Goal: Navigation & Orientation: Go to known website

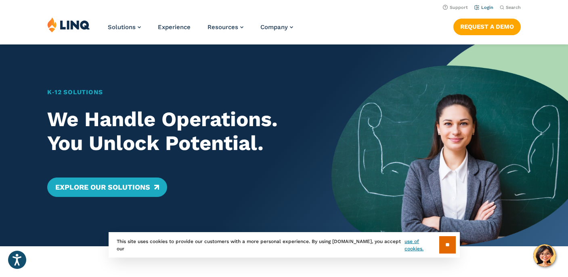
click at [480, 9] on link "Login" at bounding box center [483, 7] width 19 height 5
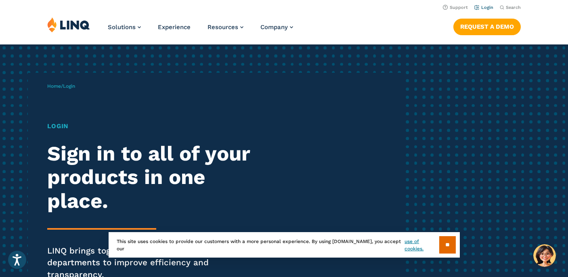
click at [485, 5] on link "Login" at bounding box center [483, 7] width 19 height 5
